Goal: Task Accomplishment & Management: Manage account settings

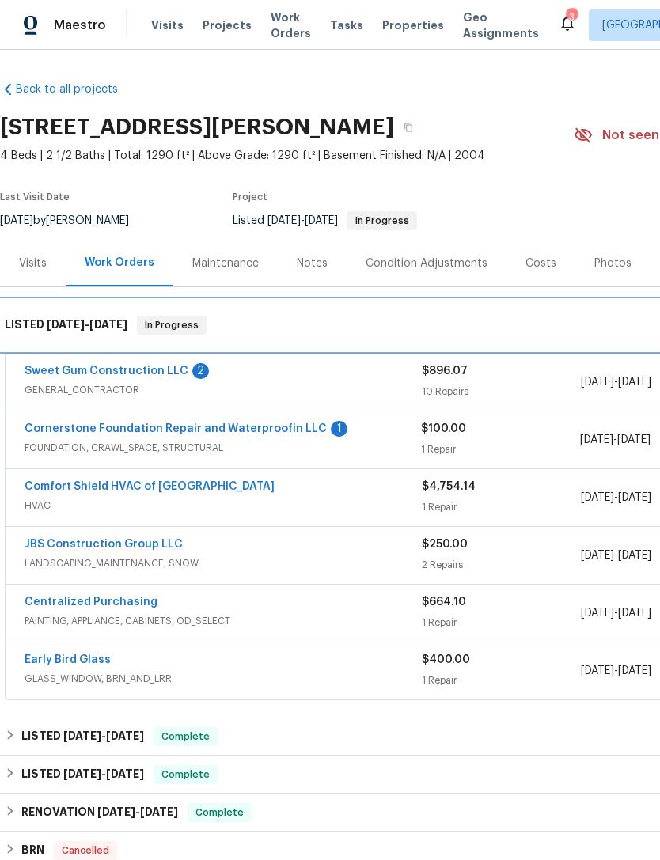
click at [601, 301] on div "LISTED 6/24/25 - 9/5/25 In Progress" at bounding box center [447, 325] width 894 height 51
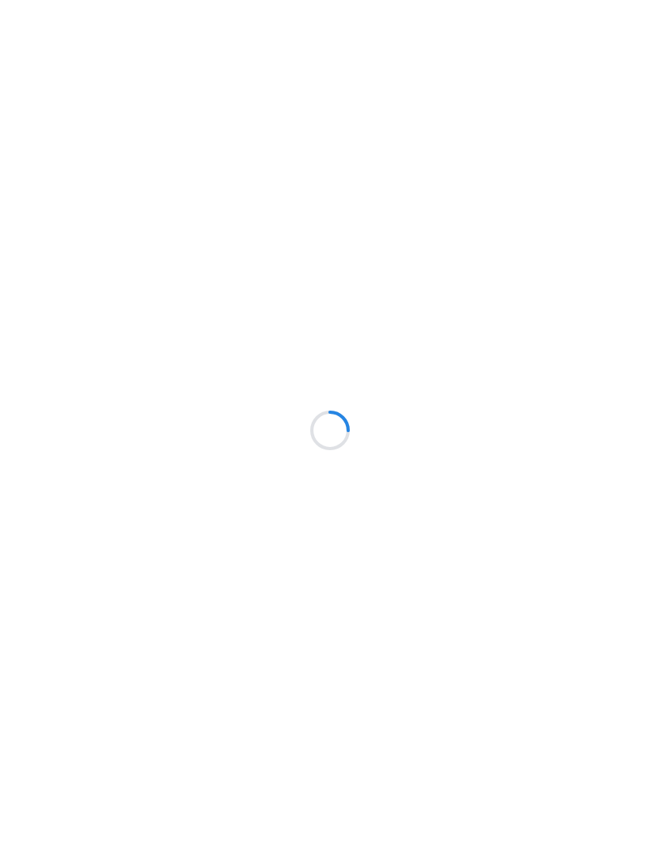
scroll to position [62, 0]
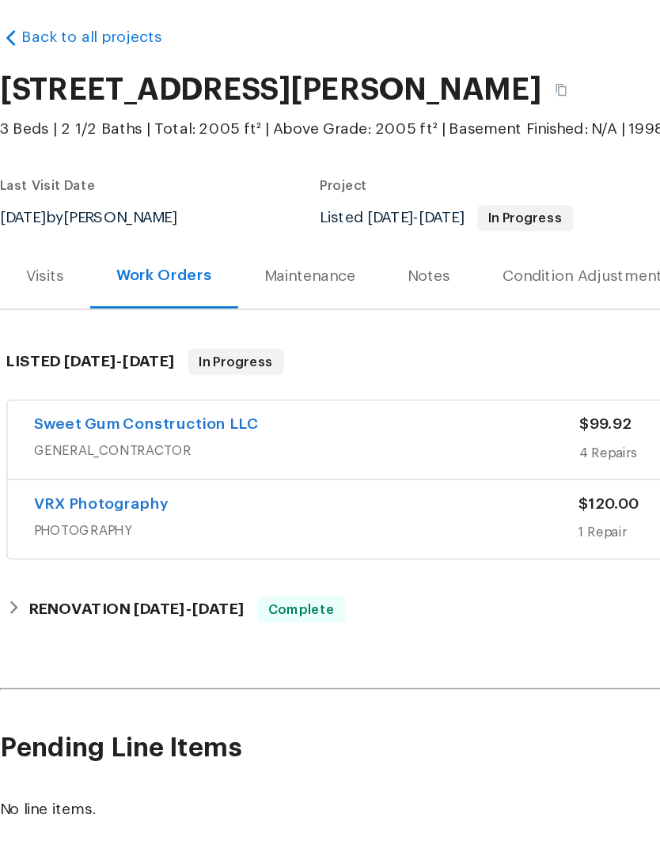
click at [307, 255] on div "Notes" at bounding box center [312, 263] width 31 height 16
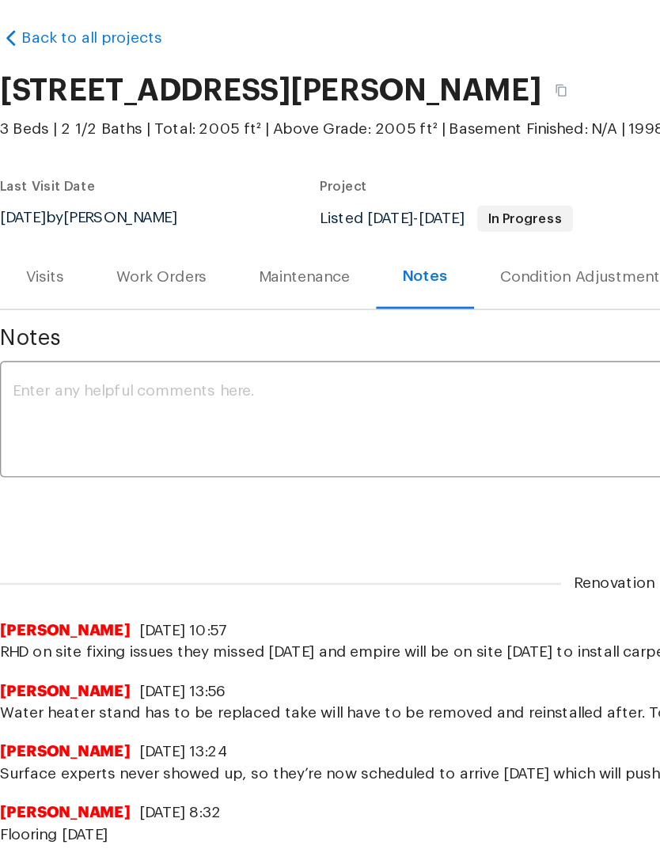
click at [343, 341] on textarea at bounding box center [446, 368] width 875 height 55
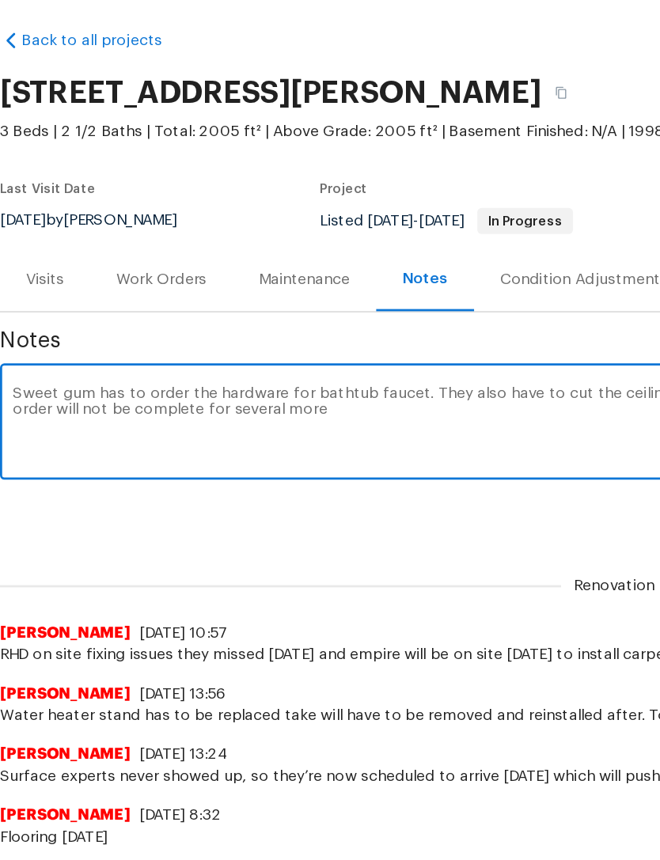
click at [354, 341] on textarea "Sweet gum has to order the hardware for bathtub faucet. They also have to cut t…" at bounding box center [446, 368] width 875 height 55
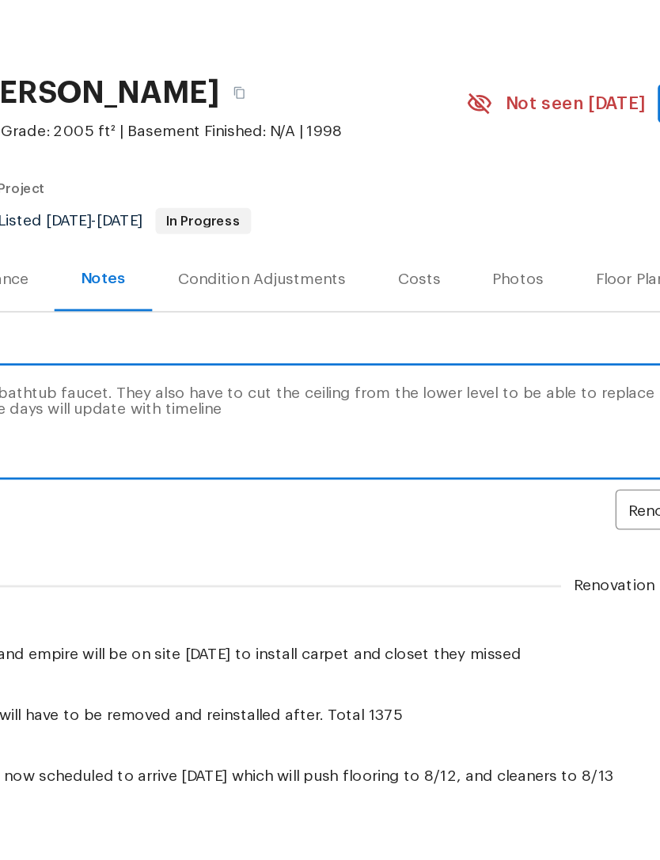
scroll to position [0, 234]
click at [225, 341] on textarea "Sweet gum has to order the hardware for bathtub faucet. They also have to cut t…" at bounding box center [212, 368] width 875 height 55
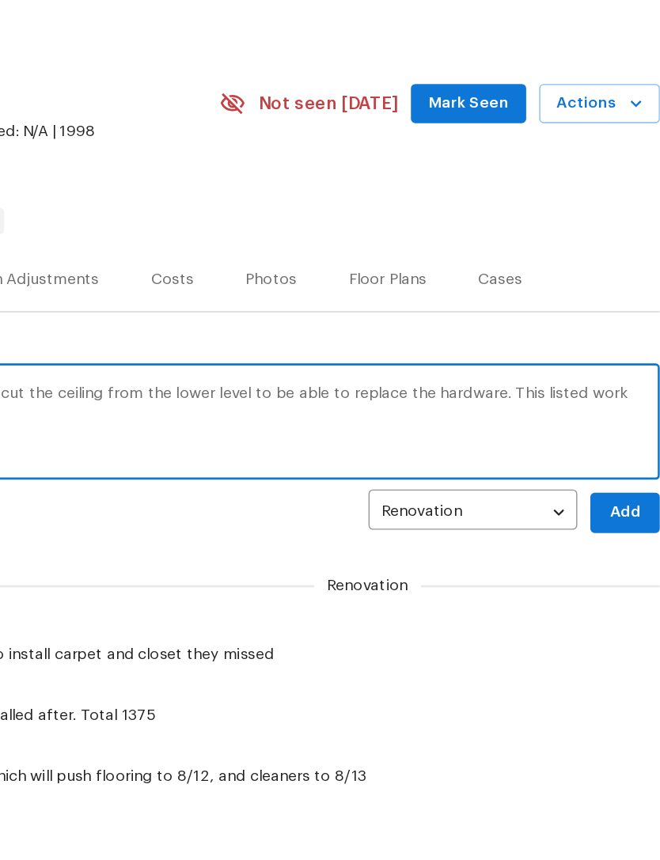
type textarea "Sweet gum has to order the hardware for bathtub faucet. They also have to cut t…"
click at [622, 423] on span "Add" at bounding box center [634, 433] width 25 height 20
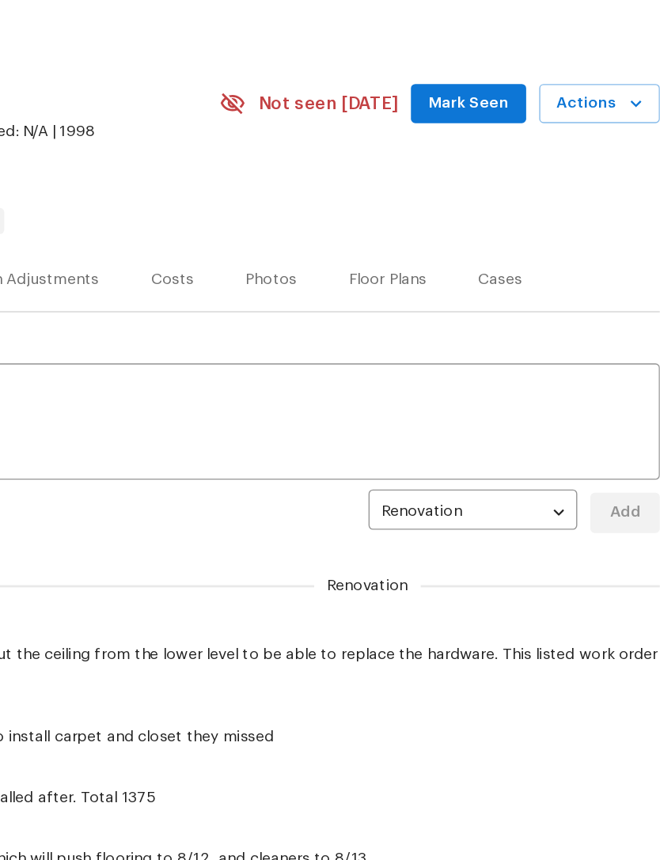
click at [387, 365] on body "Maestro Visits Projects Work Orders Tasks Properties Geo Assignments 58 Raleigh…" at bounding box center [330, 430] width 660 height 860
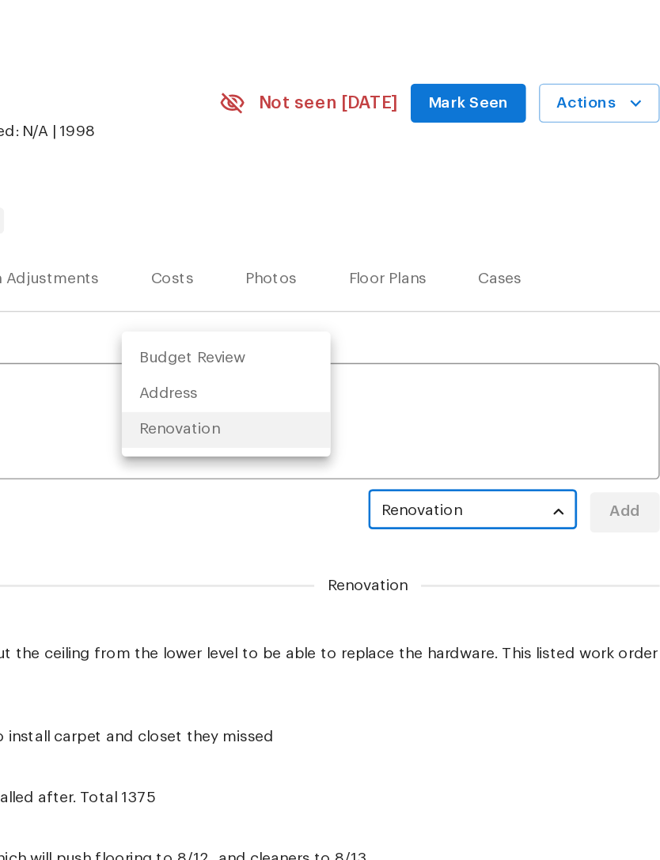
click at [373, 475] on div at bounding box center [330, 430] width 660 height 860
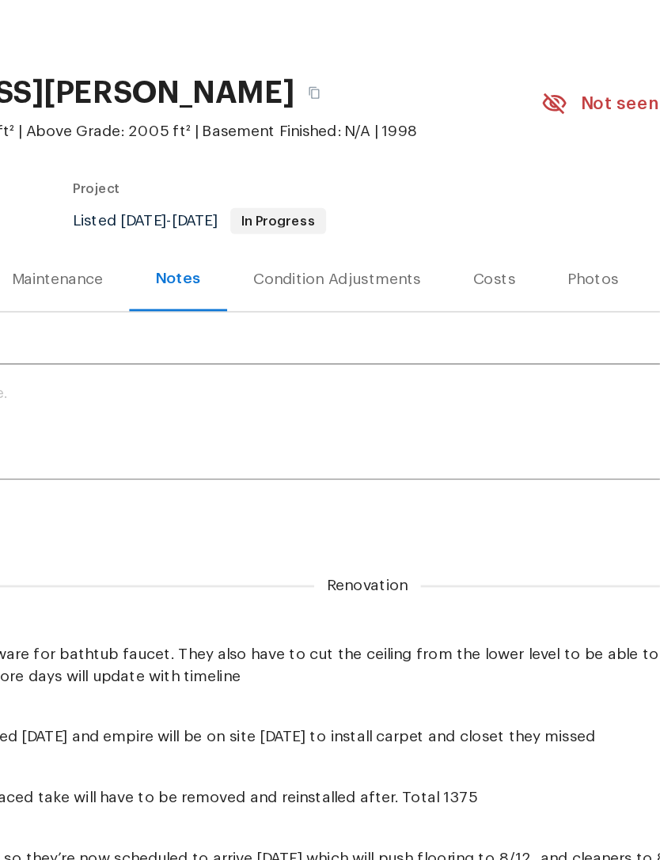
scroll to position [0, 0]
click at [248, 50] on div "Back to all projects 218 Newberry Ln, Durham, NC 27703 3 Beds | 2 1/2 Baths | T…" at bounding box center [330, 455] width 660 height 810
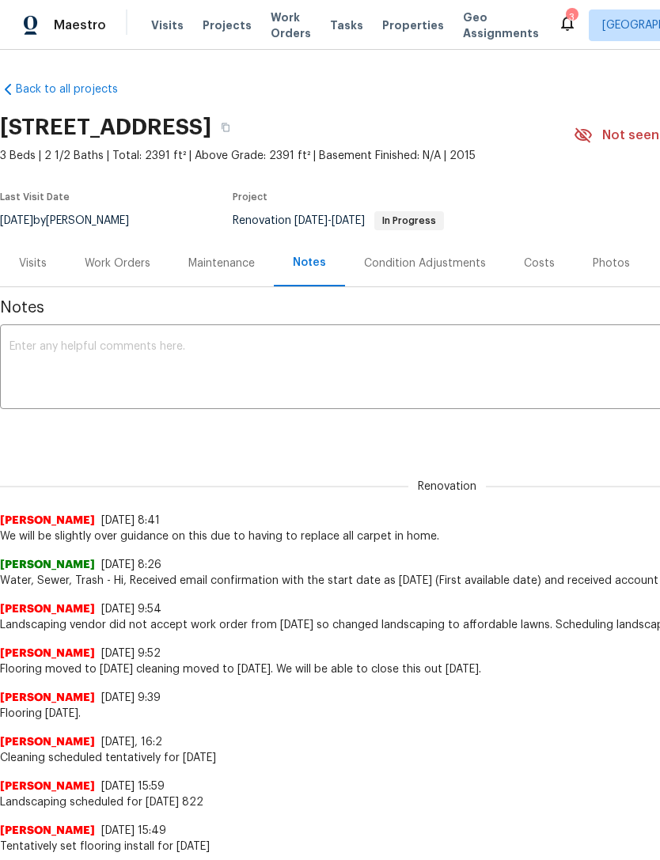
click at [111, 267] on div "Work Orders" at bounding box center [118, 263] width 66 height 16
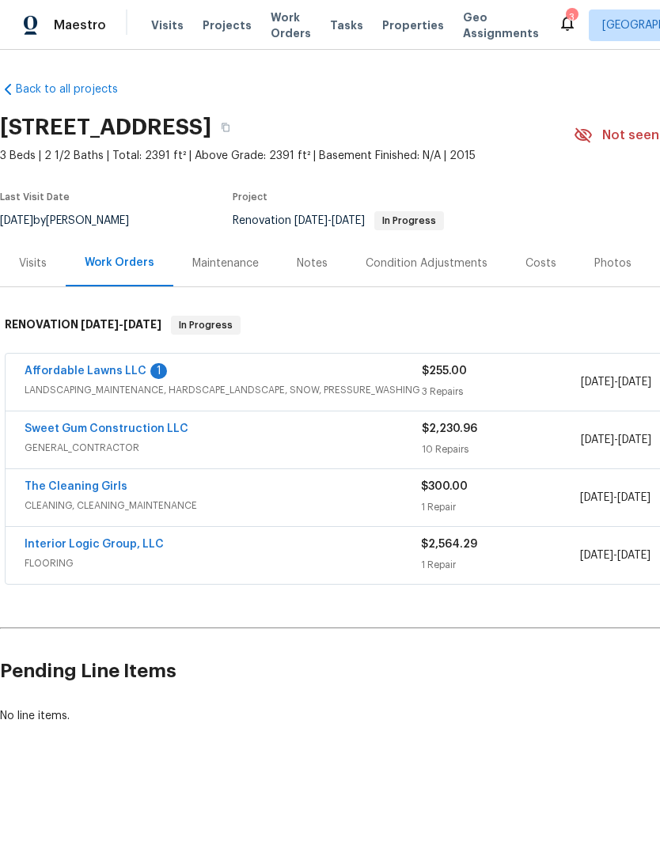
click at [60, 373] on link "Affordable Lawns LLC" at bounding box center [86, 370] width 122 height 11
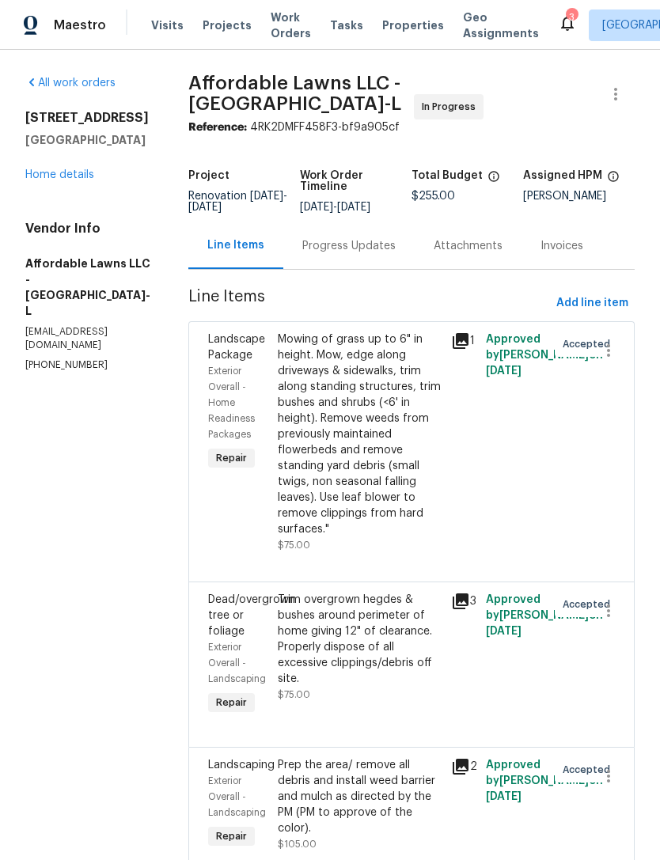
click at [379, 251] on div "Progress Updates" at bounding box center [348, 246] width 93 height 16
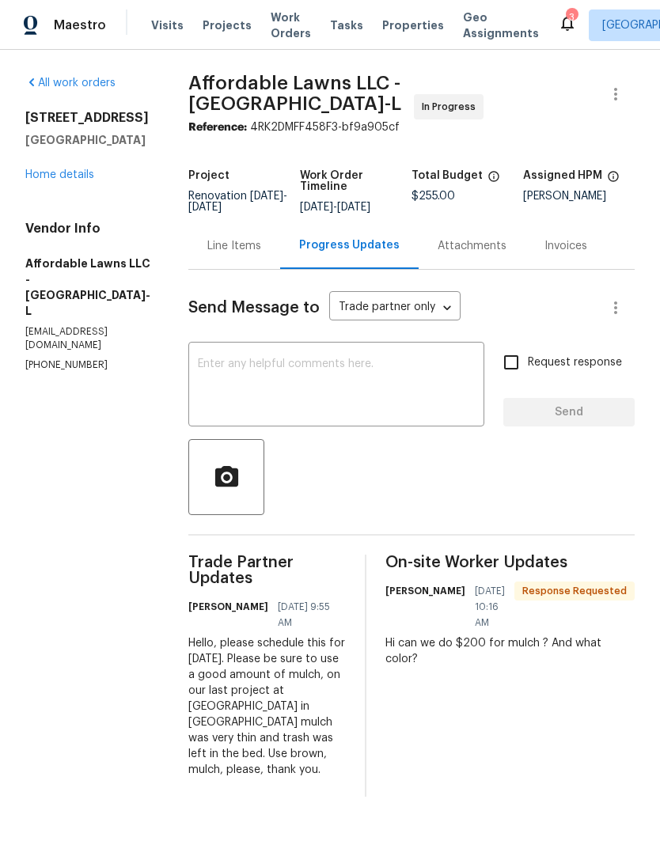
click at [51, 170] on link "Home details" at bounding box center [59, 174] width 69 height 11
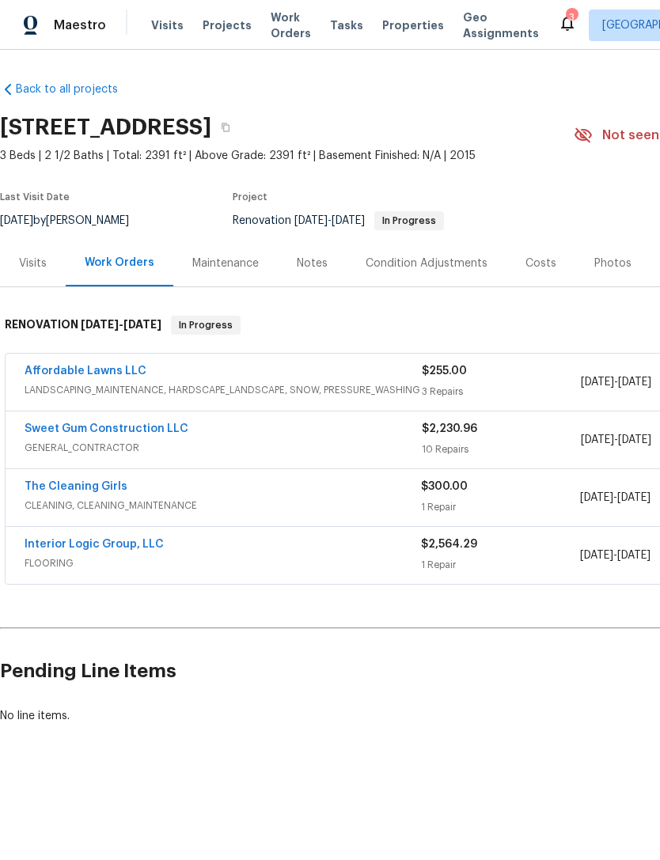
click at [54, 540] on link "Interior Logic Group, LLC" at bounding box center [94, 544] width 139 height 11
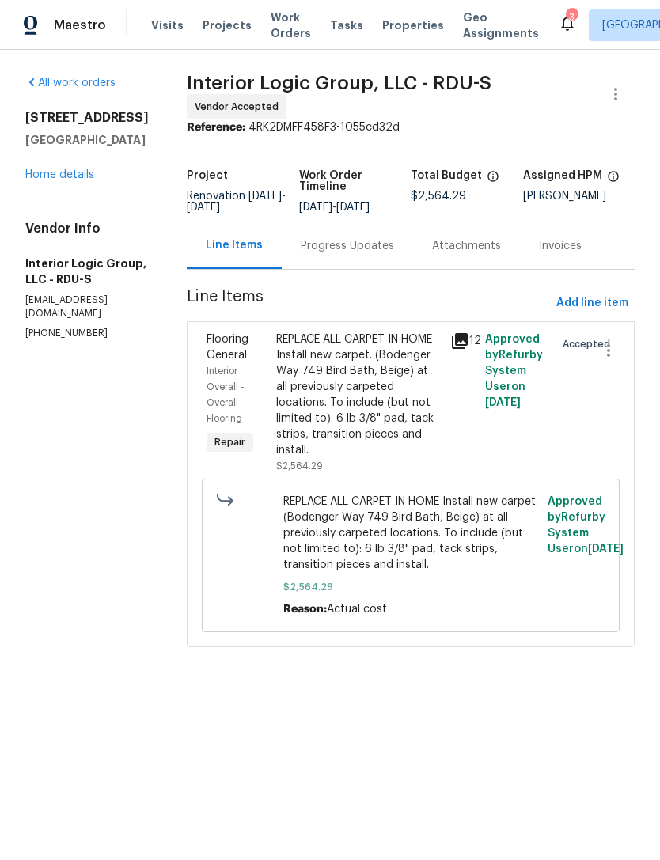
click at [375, 254] on div "Progress Updates" at bounding box center [347, 246] width 93 height 16
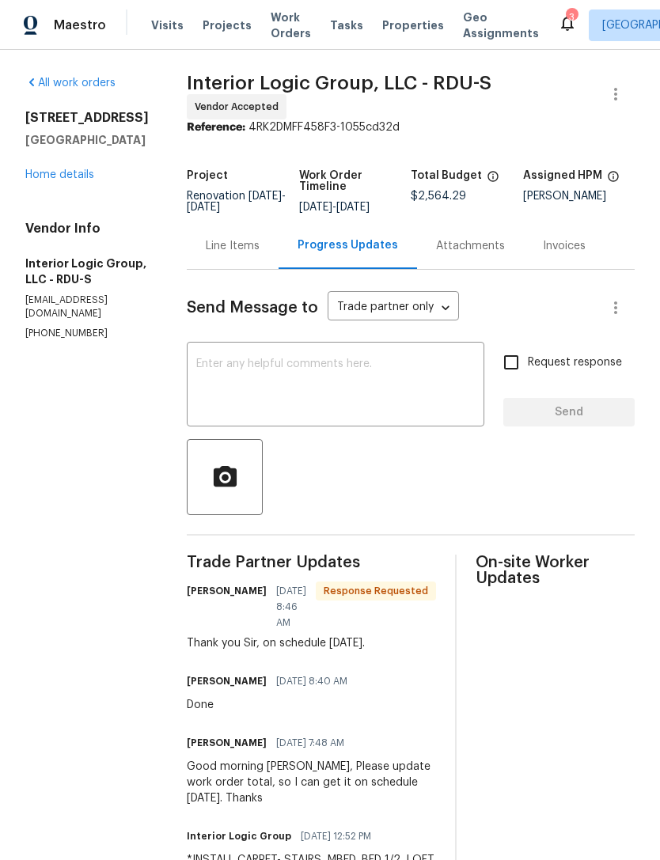
click at [403, 395] on textarea at bounding box center [335, 385] width 278 height 55
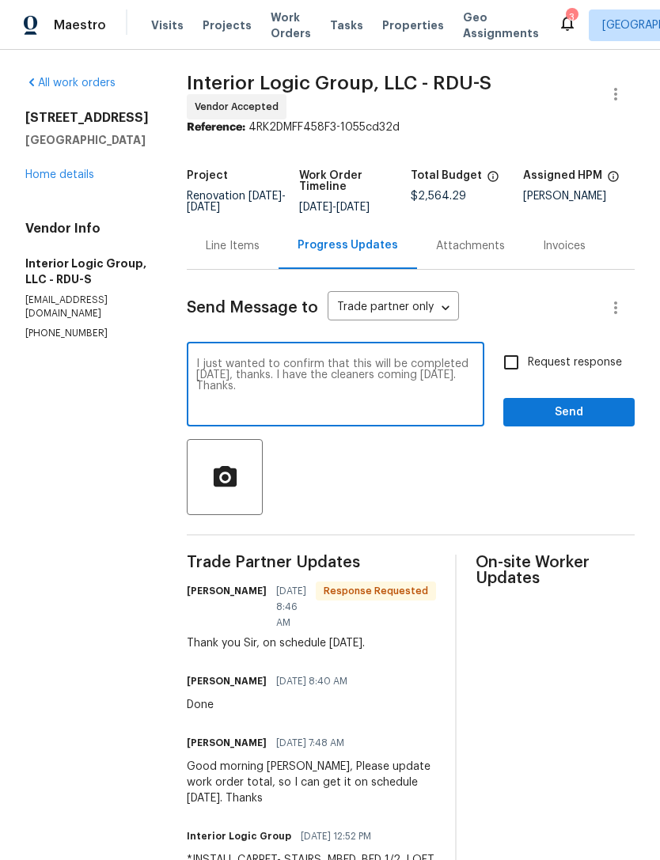
type textarea "I just wanted to confirm that this will be completed today, thanks. I have the …"
click at [517, 375] on input "Request response" at bounding box center [510, 362] width 33 height 33
checkbox input "true"
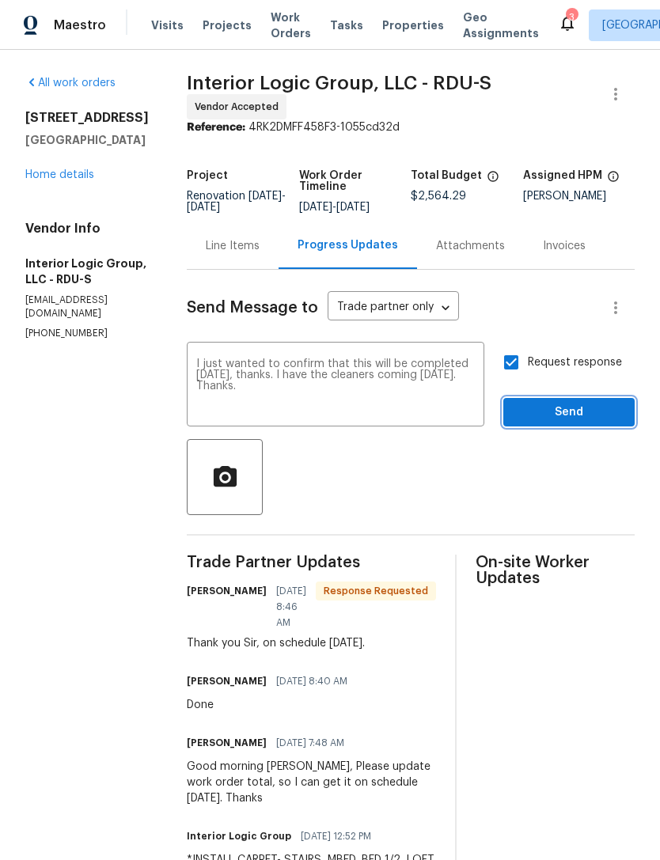
click at [557, 422] on span "Send" at bounding box center [569, 413] width 106 height 20
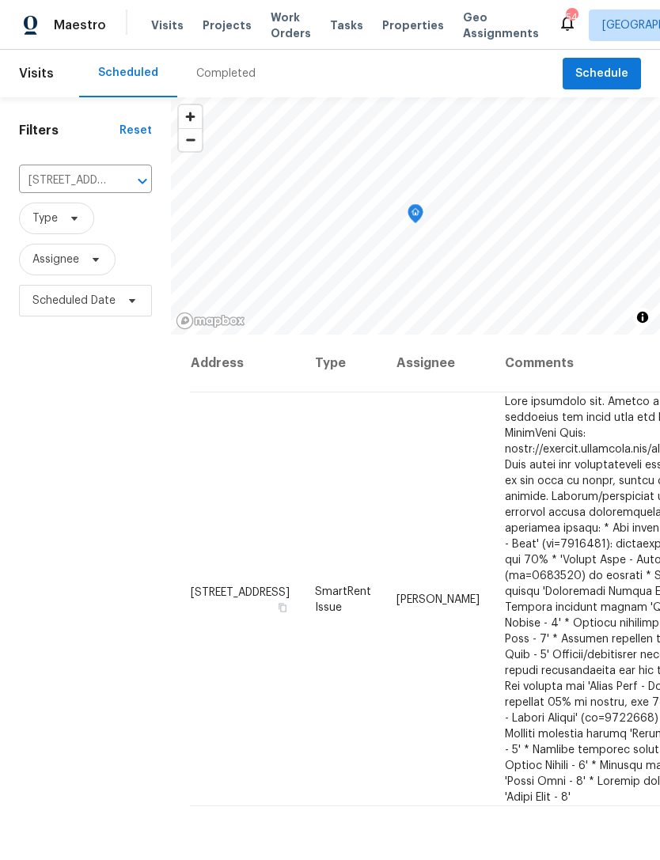
scroll to position [0, 111]
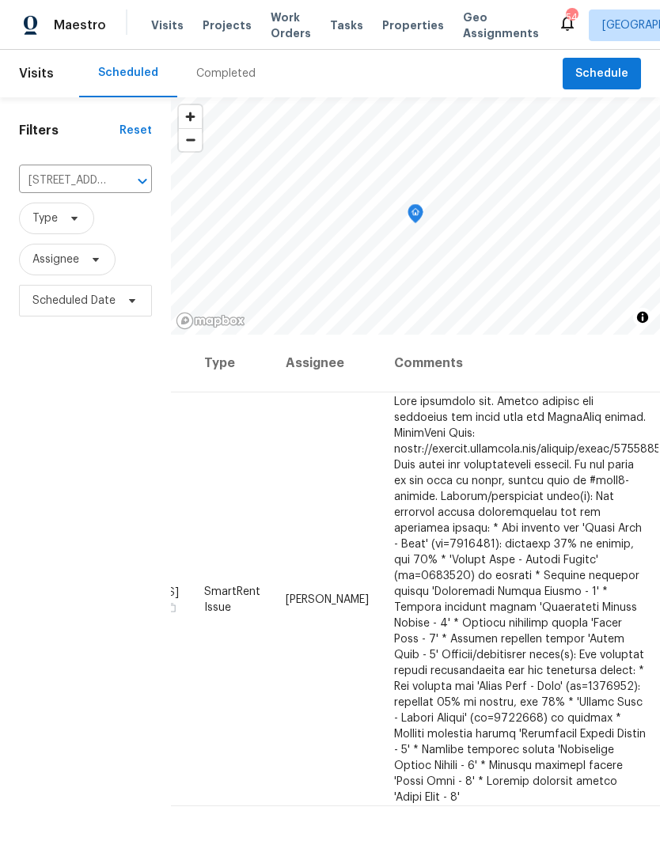
click at [123, 184] on icon "Clear" at bounding box center [122, 181] width 16 height 16
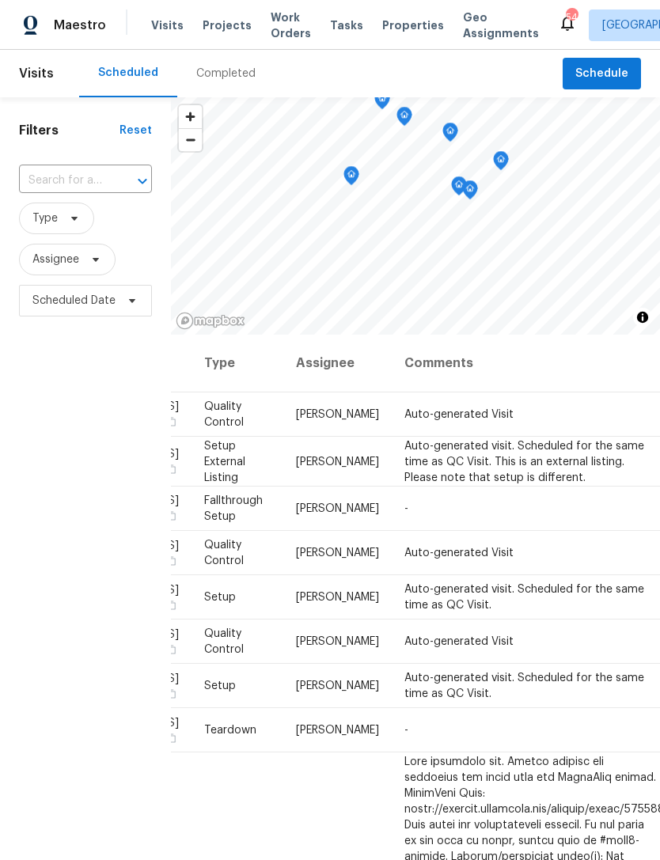
click at [56, 179] on input "text" at bounding box center [63, 180] width 89 height 25
type input "newb"
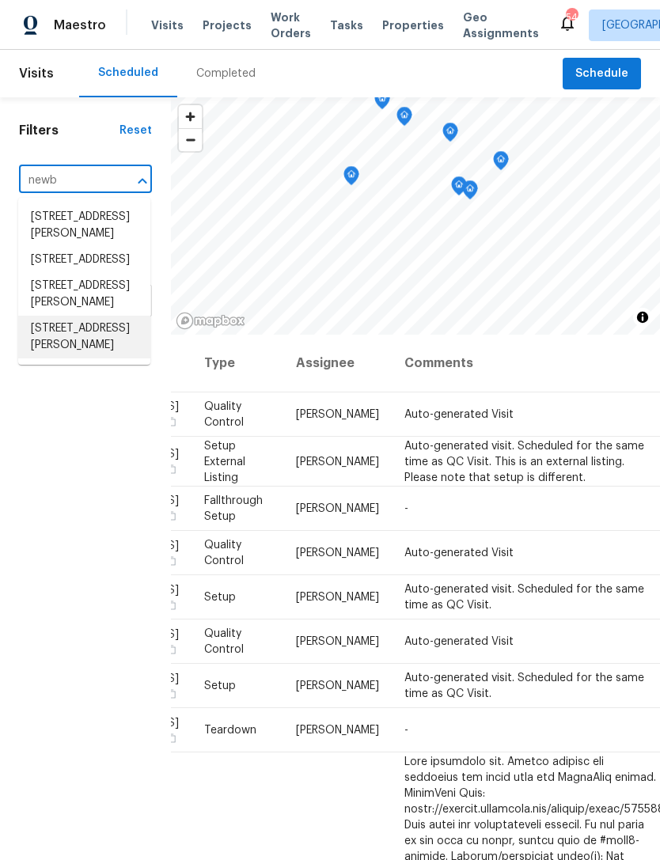
click at [64, 350] on li "[STREET_ADDRESS][PERSON_NAME]" at bounding box center [84, 337] width 132 height 43
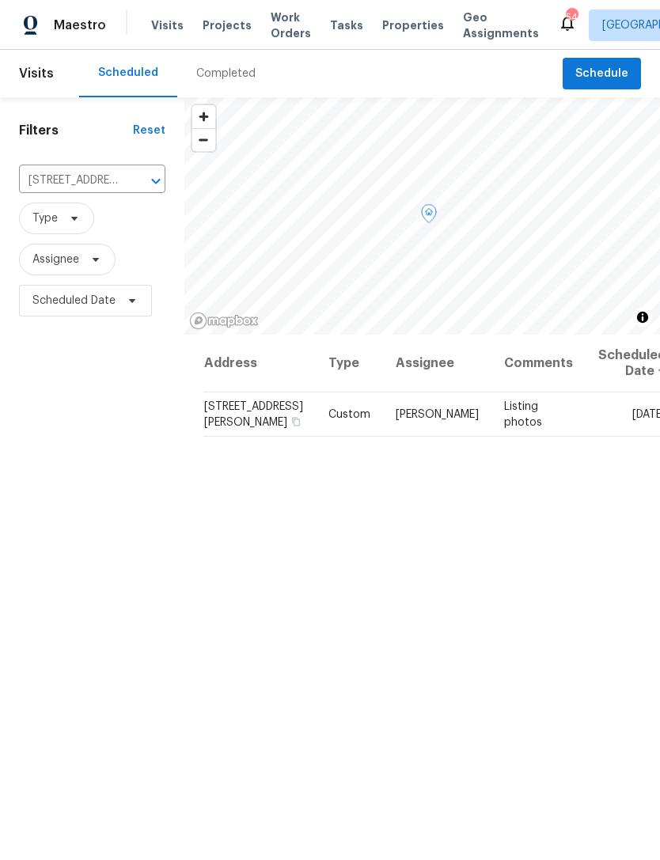
click at [0, 0] on icon at bounding box center [0, 0] width 0 height 0
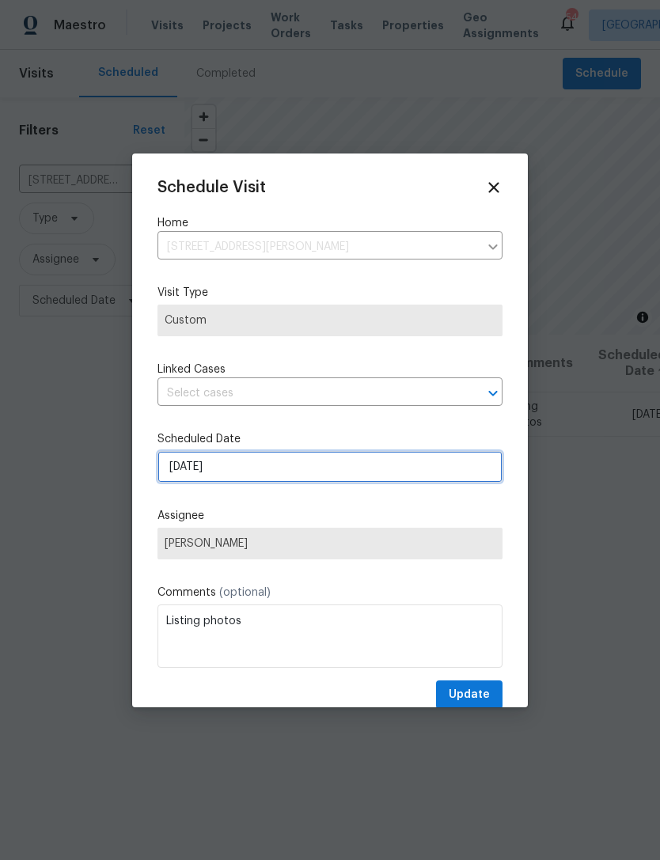
click at [350, 475] on input "[DATE]" at bounding box center [329, 467] width 345 height 32
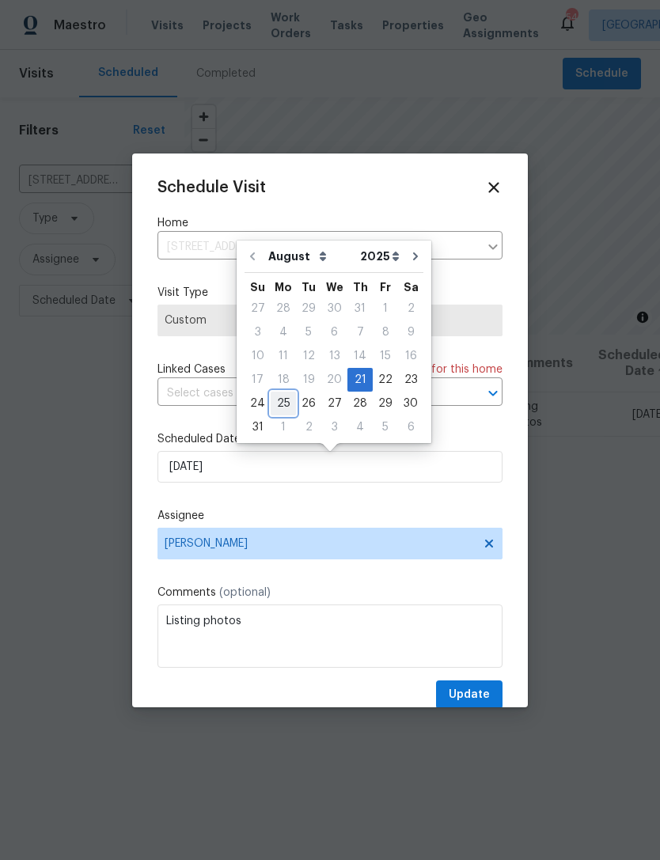
click at [283, 400] on div "25" at bounding box center [282, 403] width 25 height 22
type input "[DATE]"
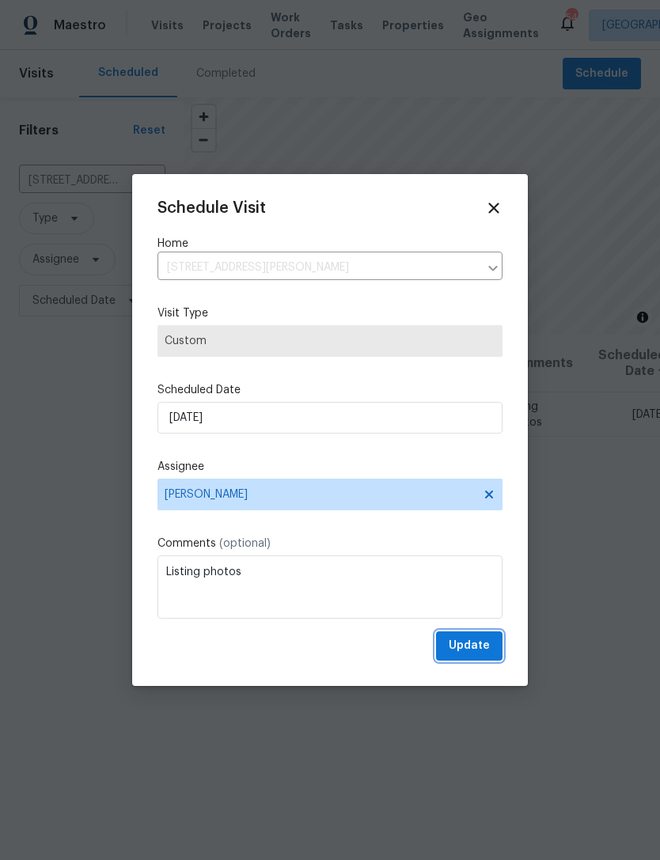
click at [483, 651] on span "Update" at bounding box center [468, 646] width 41 height 20
